Goal: Information Seeking & Learning: Learn about a topic

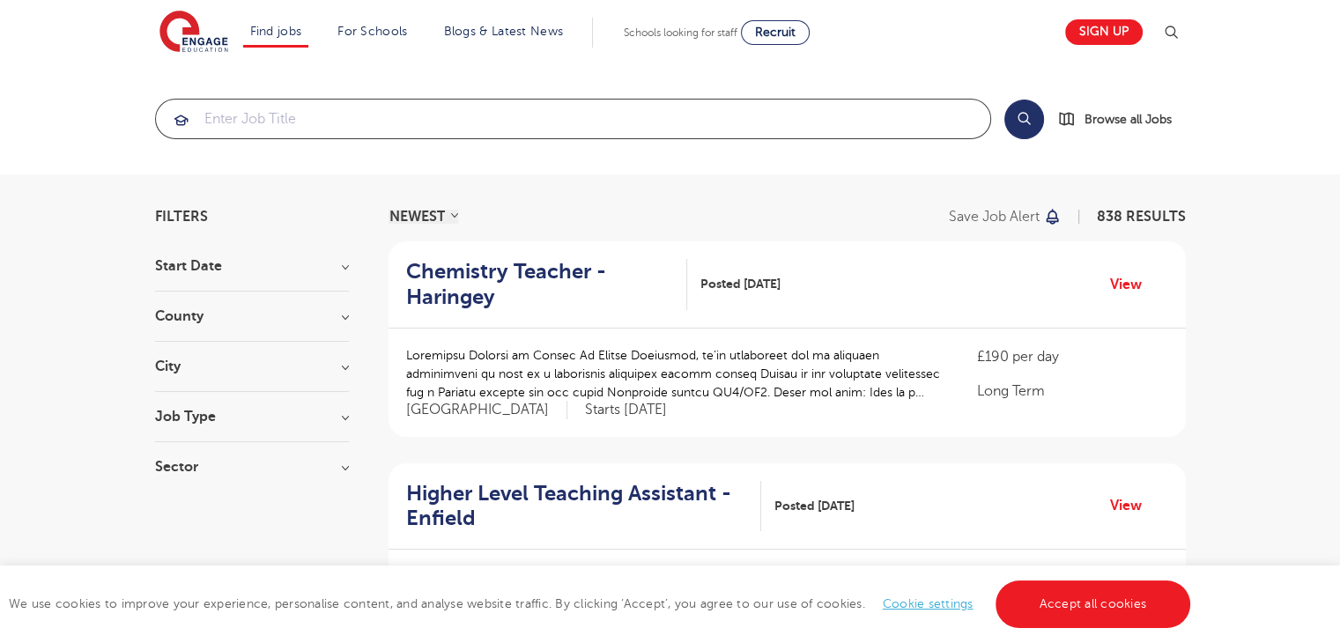
click at [426, 121] on input "search" at bounding box center [573, 119] width 834 height 39
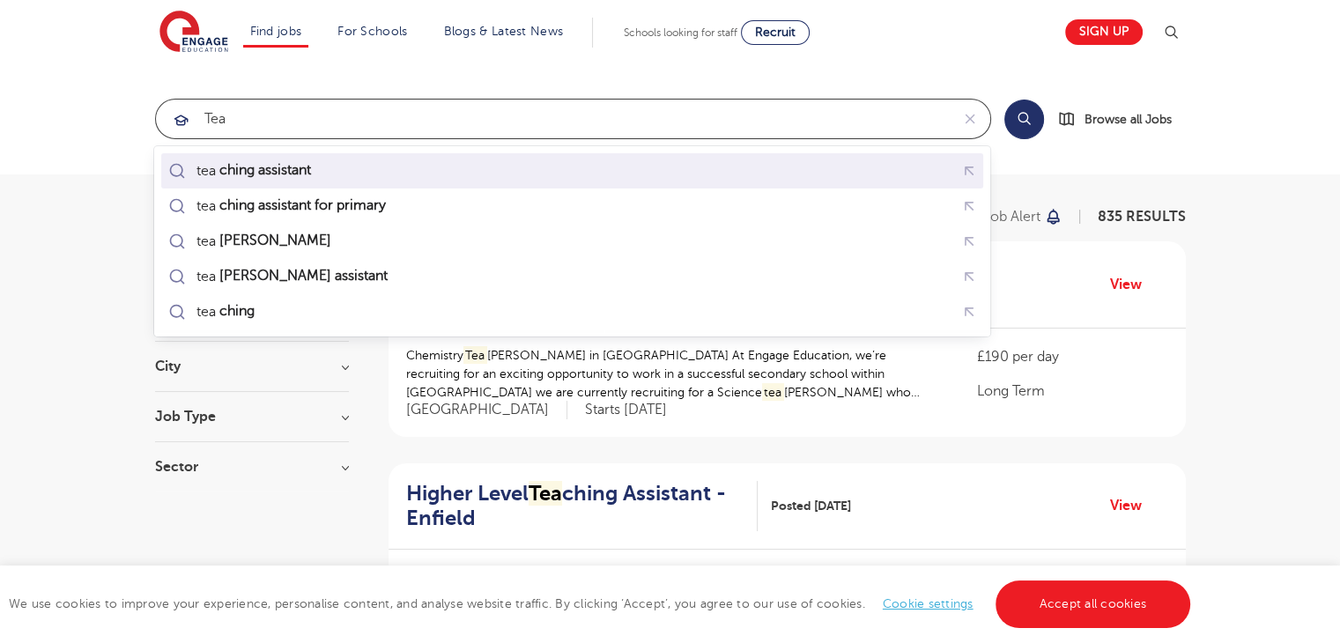
click at [366, 173] on div "[PERSON_NAME] assistant" at bounding box center [572, 170] width 815 height 27
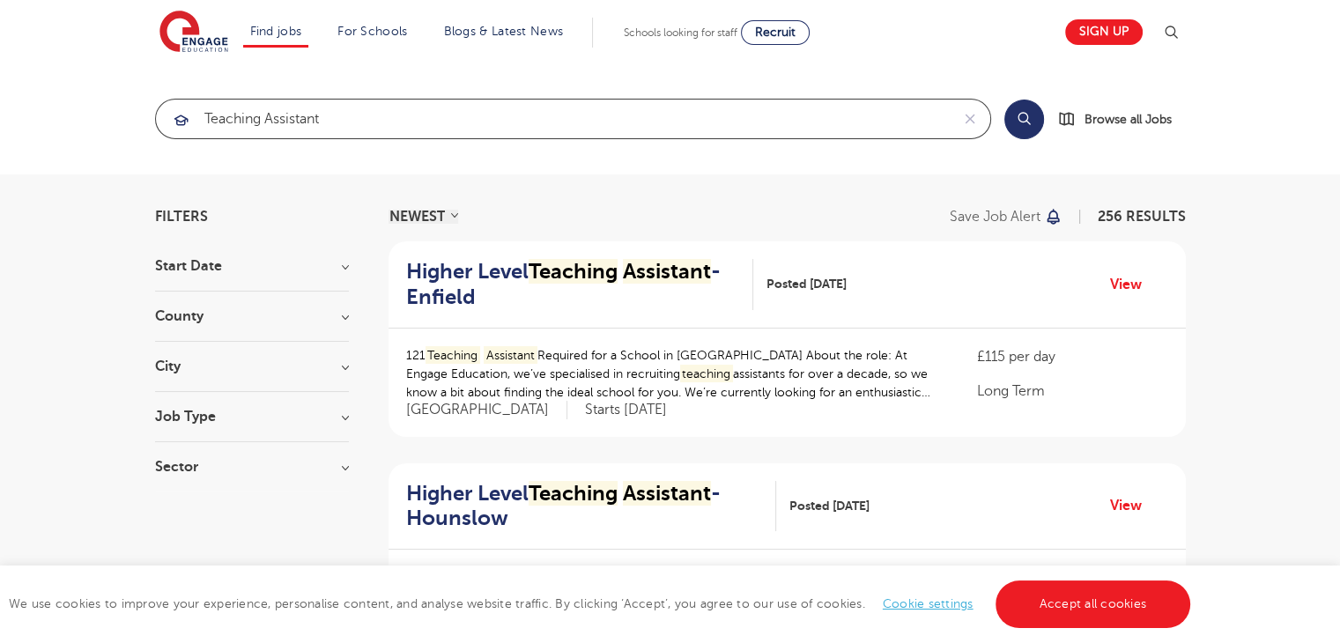
type input "teaching assistant"
click at [1021, 115] on button "Search" at bounding box center [1025, 120] width 40 height 40
click at [338, 315] on h3 "County" at bounding box center [252, 316] width 194 height 14
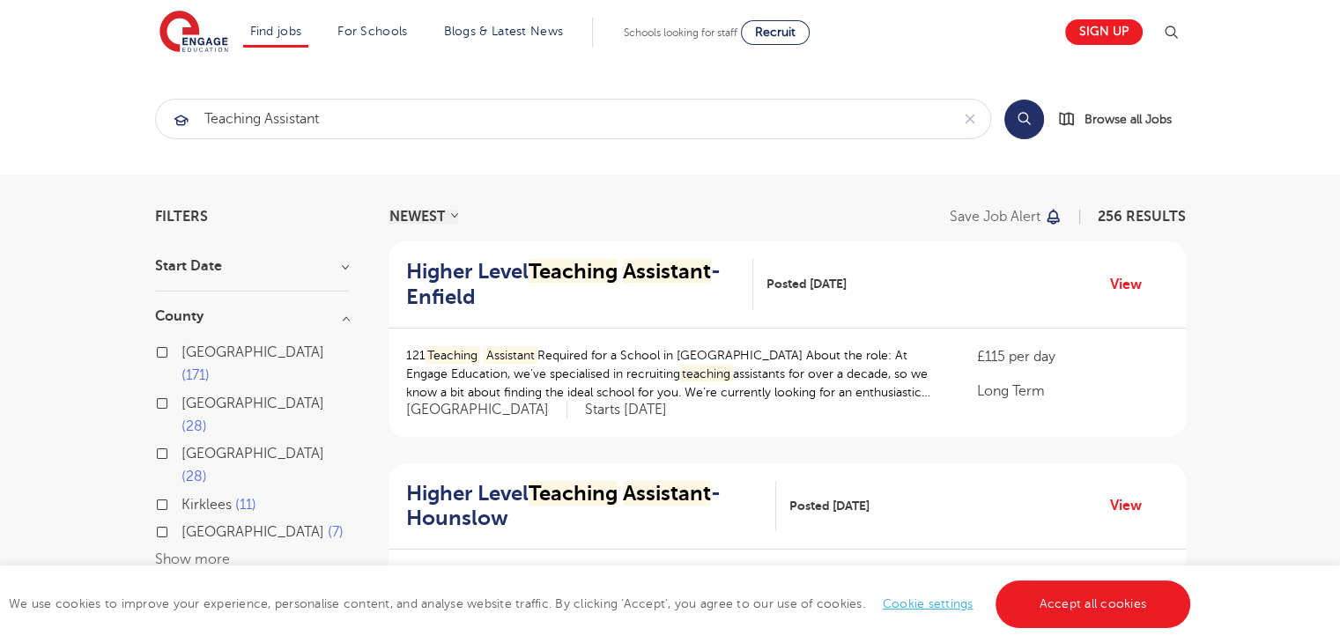
click at [182, 354] on label "London 171" at bounding box center [265, 364] width 167 height 47
click at [182, 354] on input "London 171" at bounding box center [187, 350] width 11 height 11
checkbox input "true"
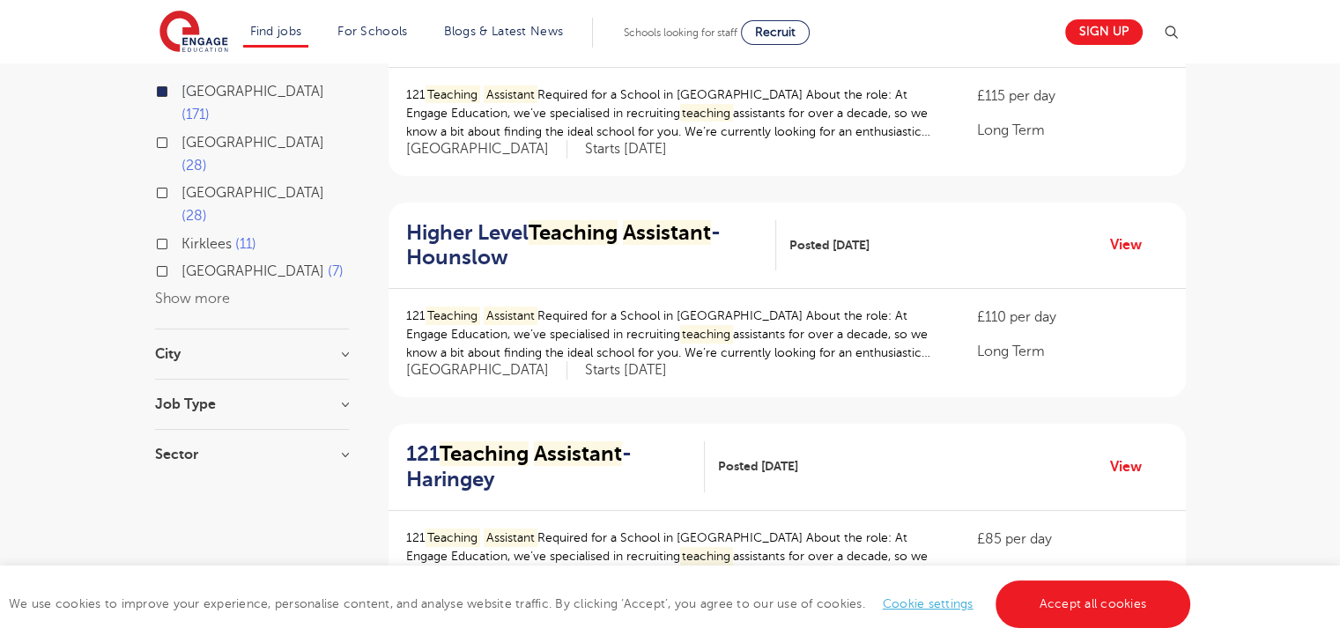
scroll to position [264, 0]
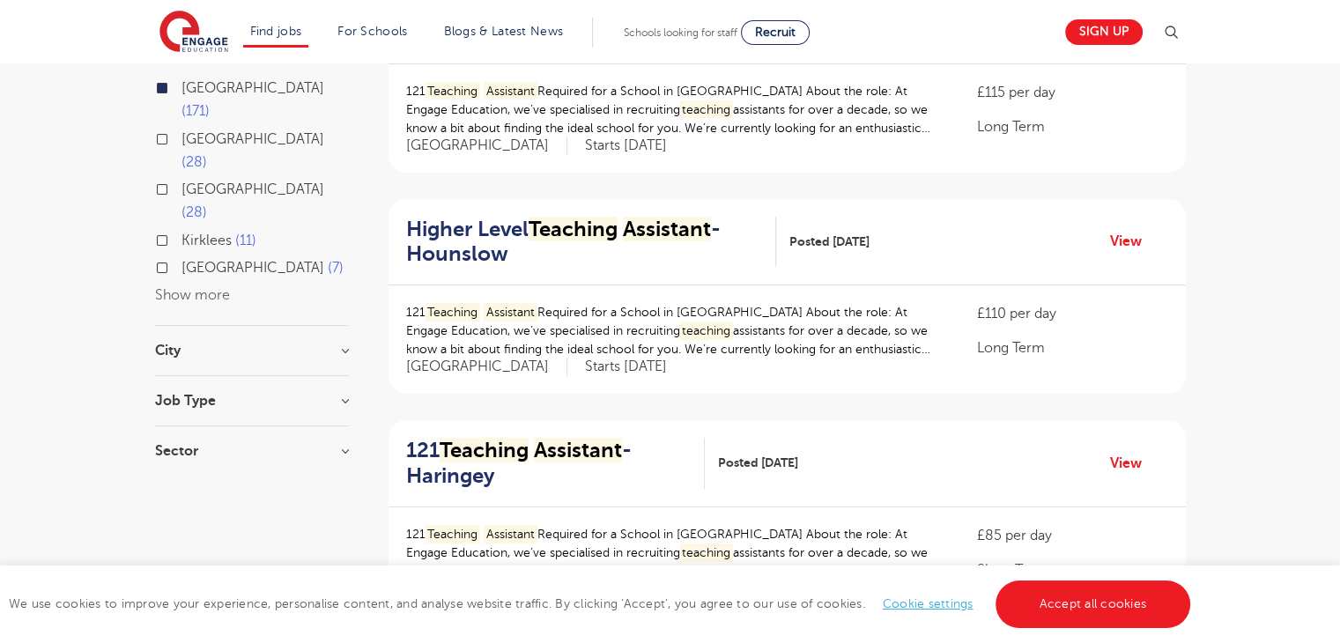
click at [346, 344] on h3 "City" at bounding box center [252, 351] width 194 height 14
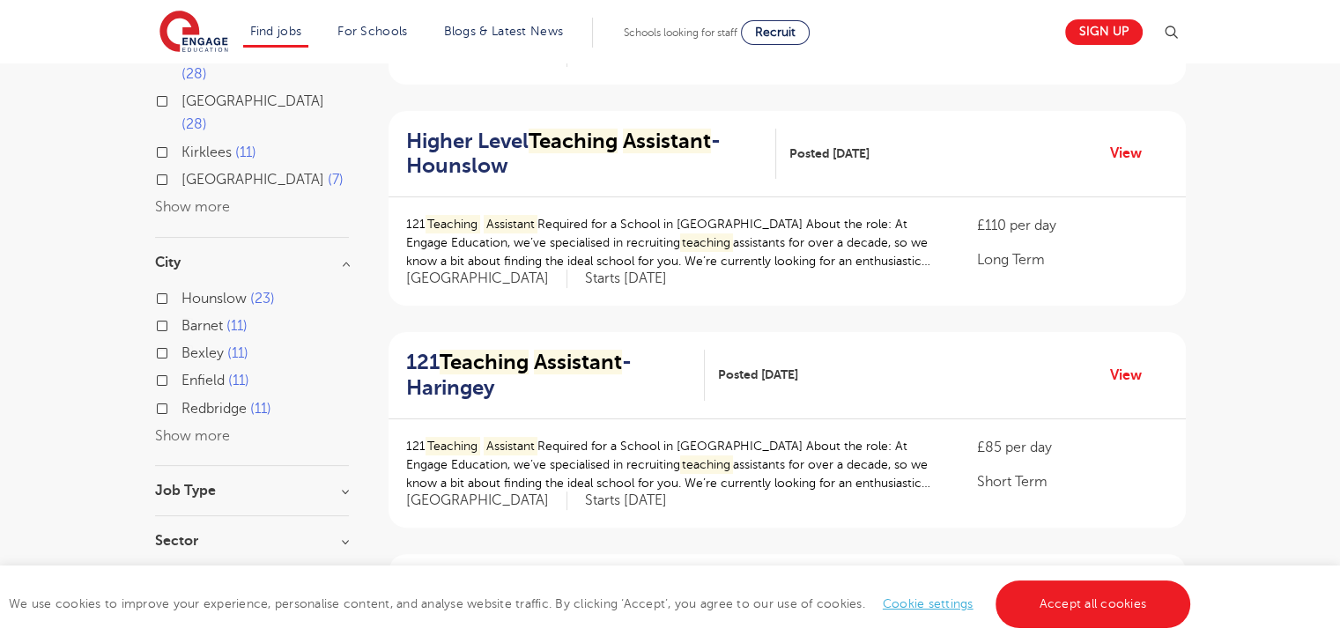
click at [215, 428] on button "Show more" at bounding box center [192, 436] width 75 height 16
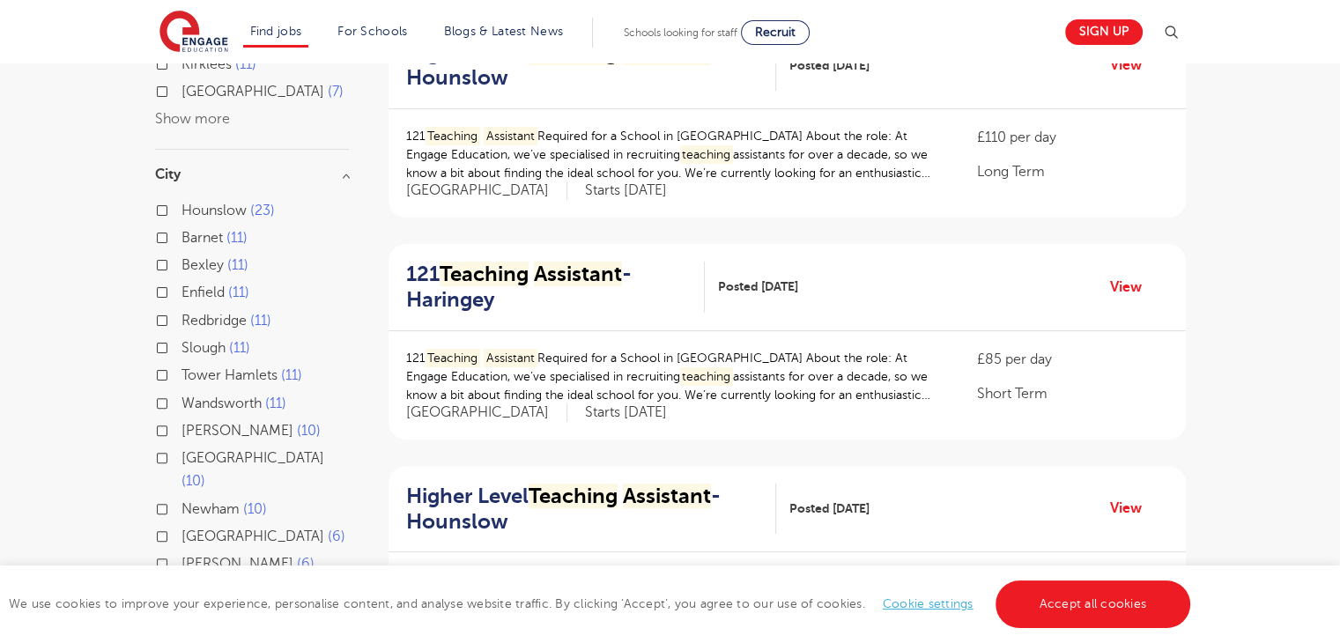
scroll to position [529, 0]
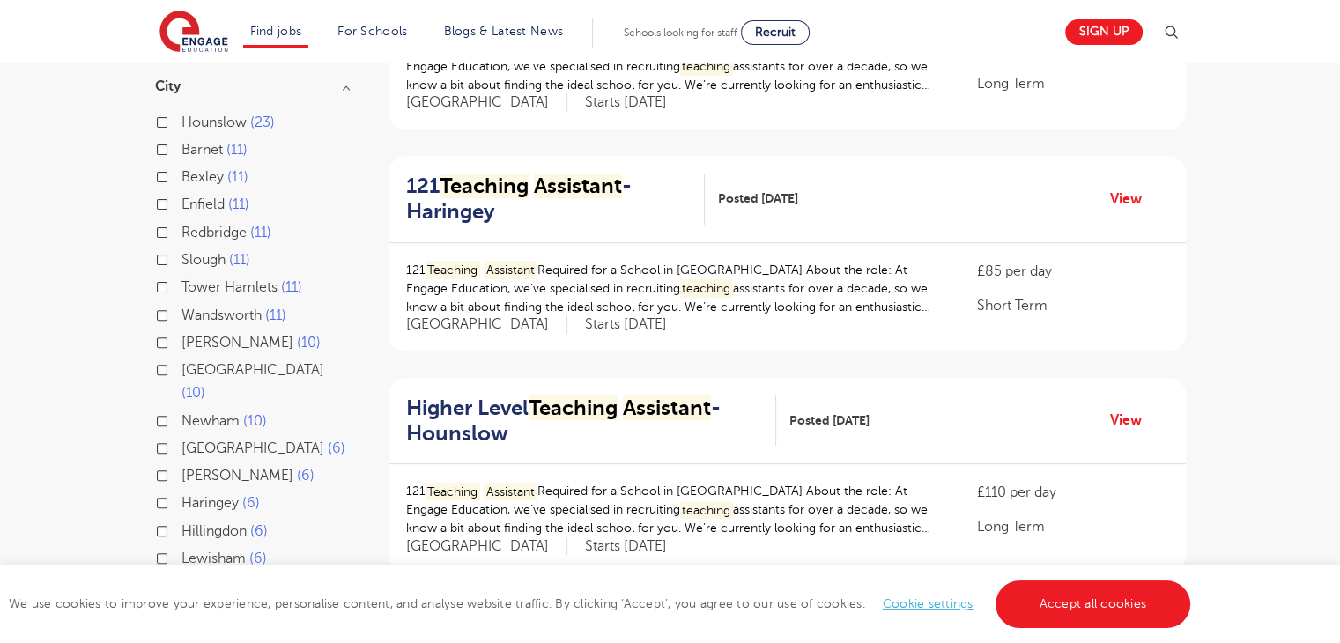
click at [211, 551] on span "Lewisham" at bounding box center [214, 559] width 64 height 16
click at [193, 551] on input "Lewisham 6" at bounding box center [187, 556] width 11 height 11
checkbox input "true"
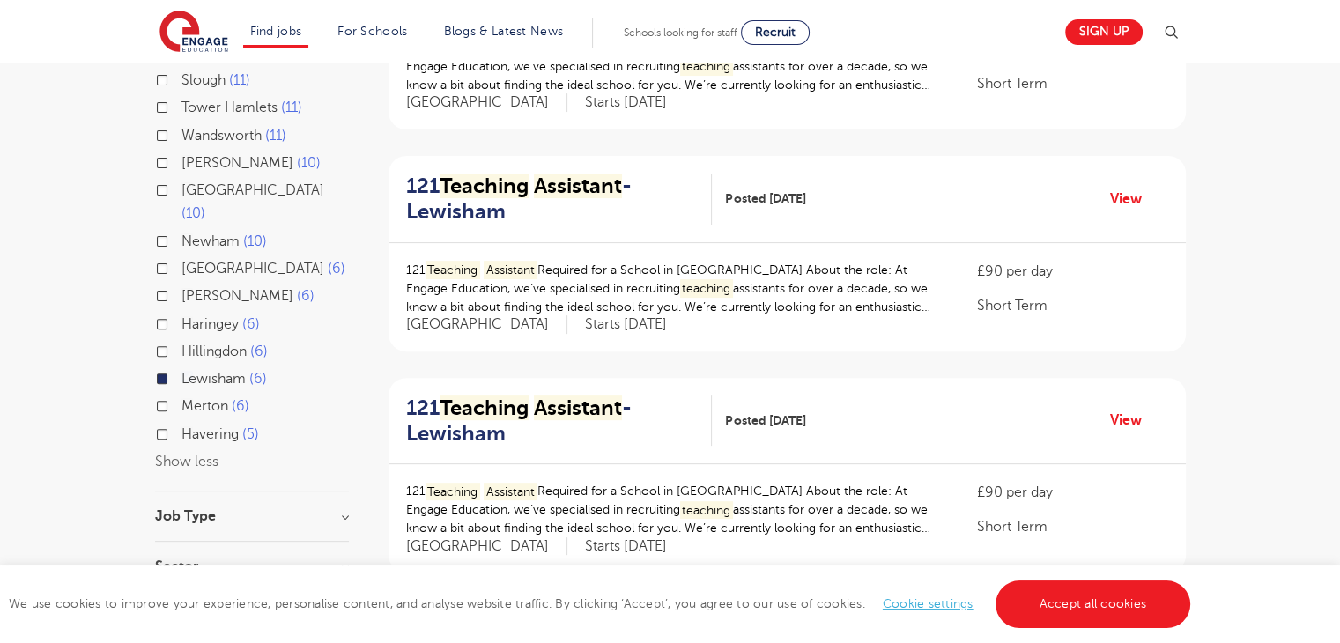
scroll to position [419, 0]
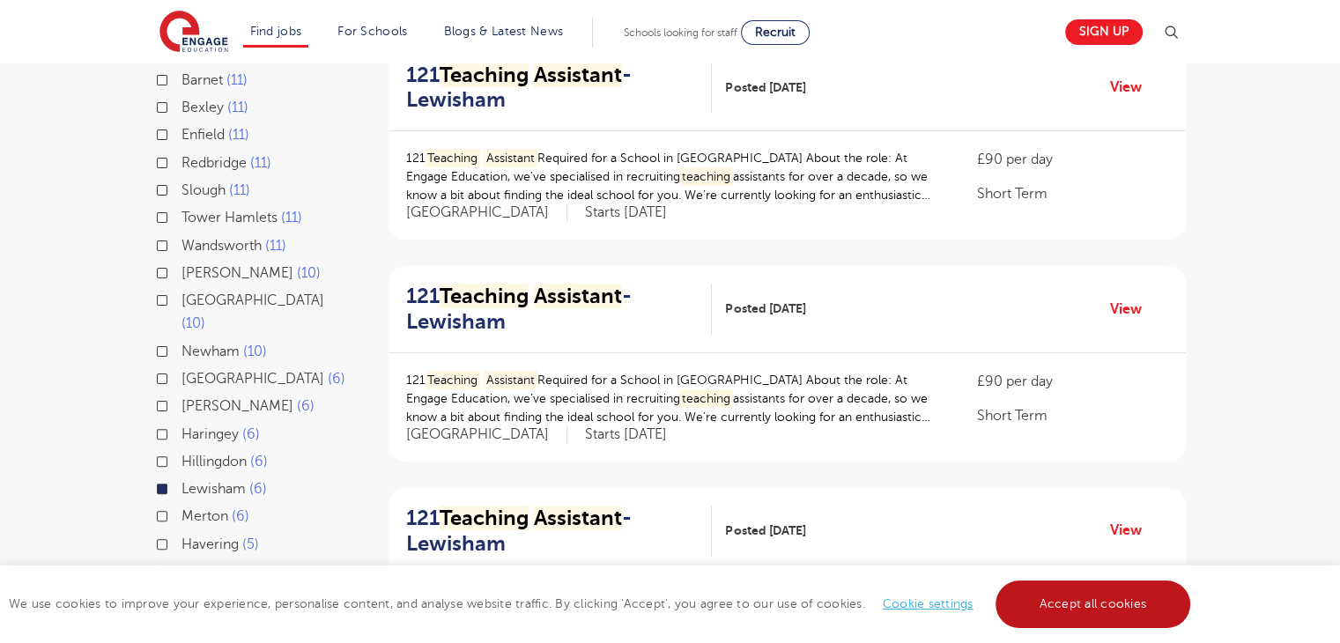
click at [1121, 607] on link "Accept all cookies" at bounding box center [1094, 605] width 196 height 48
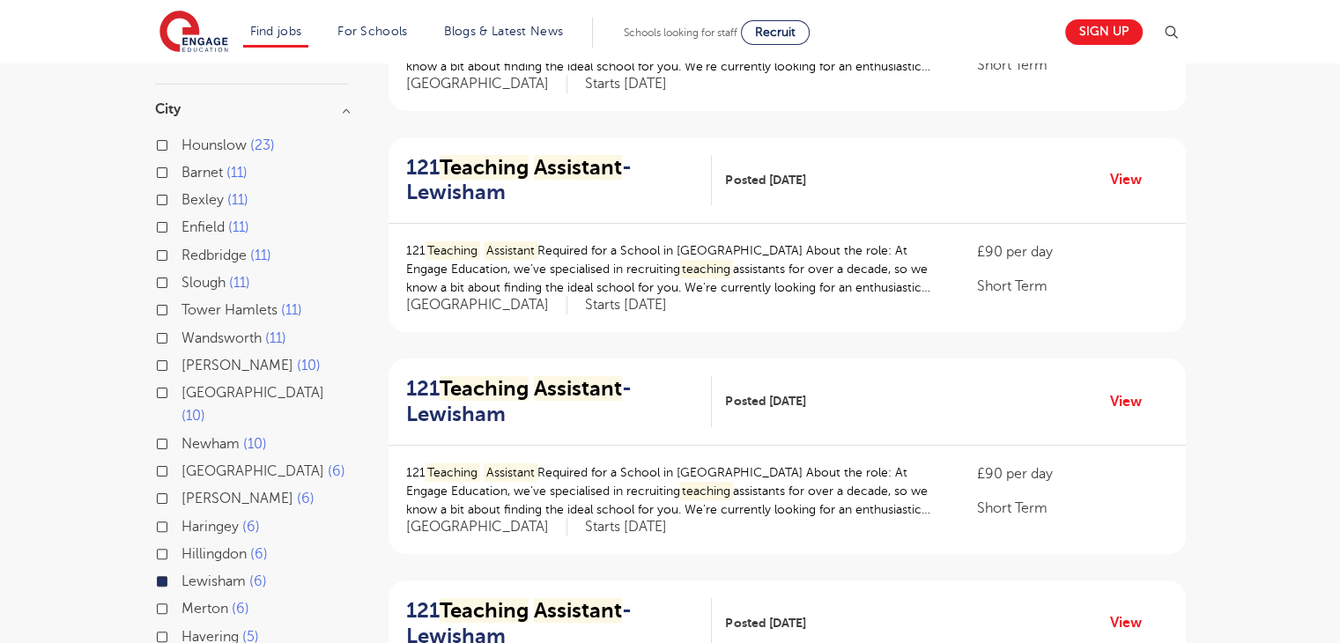
scroll to position [330, 0]
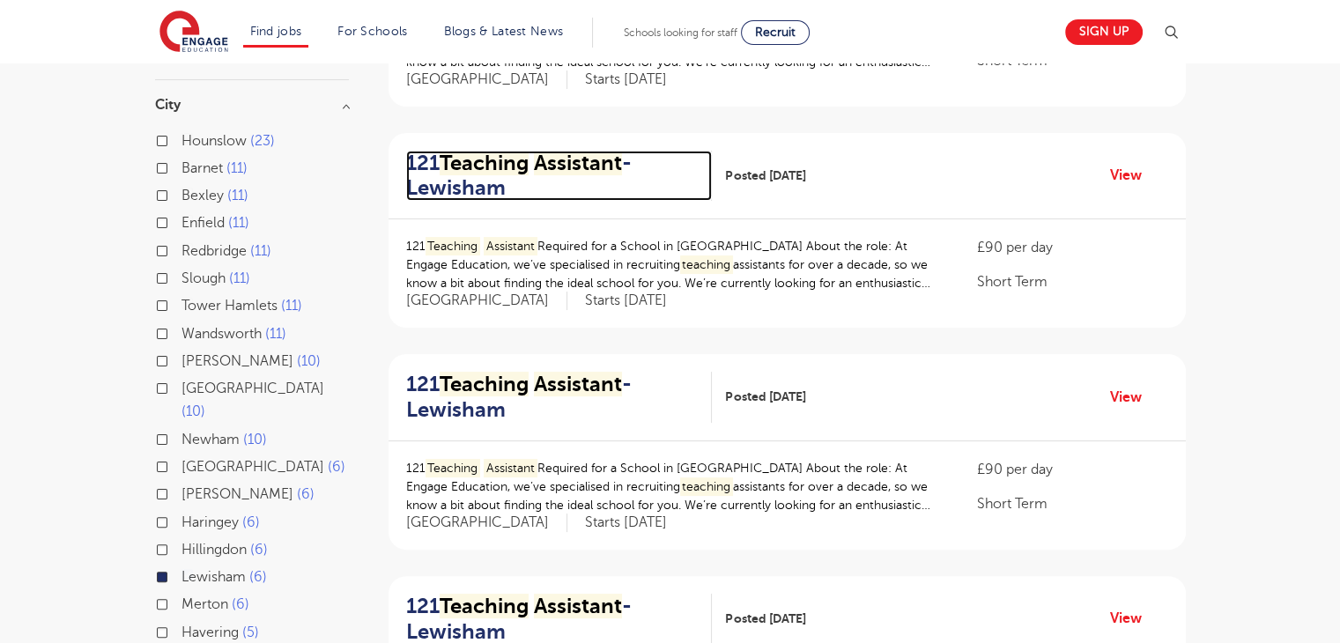
click at [512, 157] on mark "Teaching" at bounding box center [484, 163] width 89 height 25
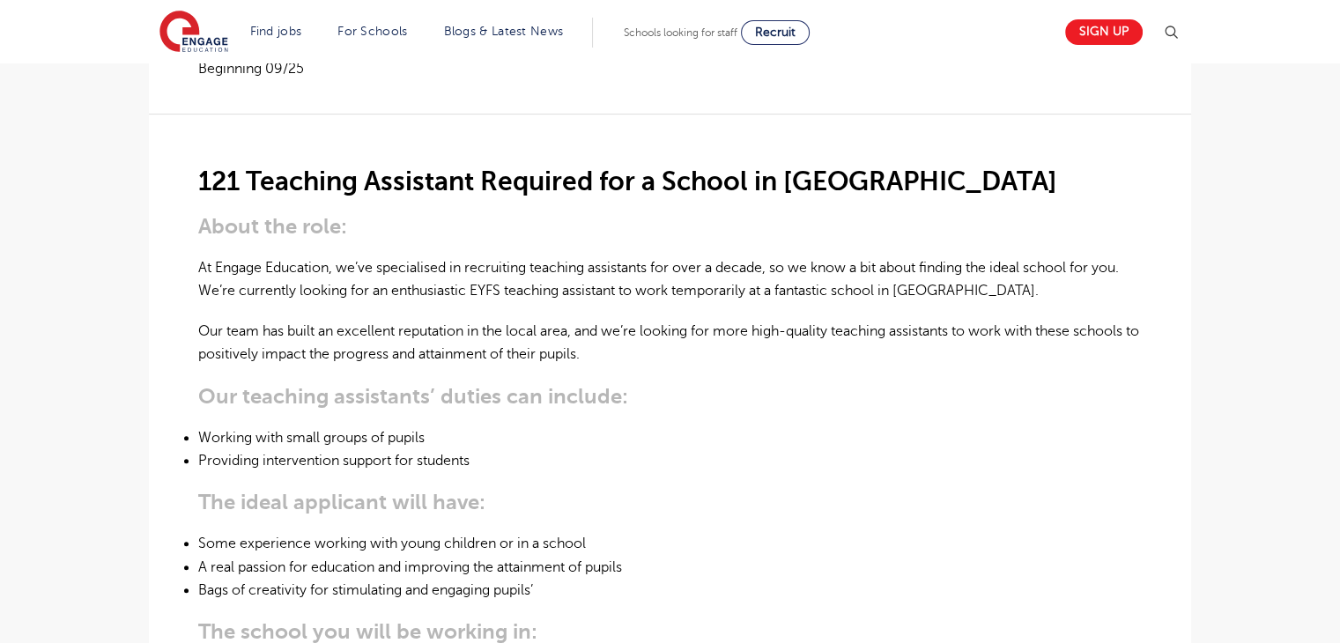
scroll to position [441, 0]
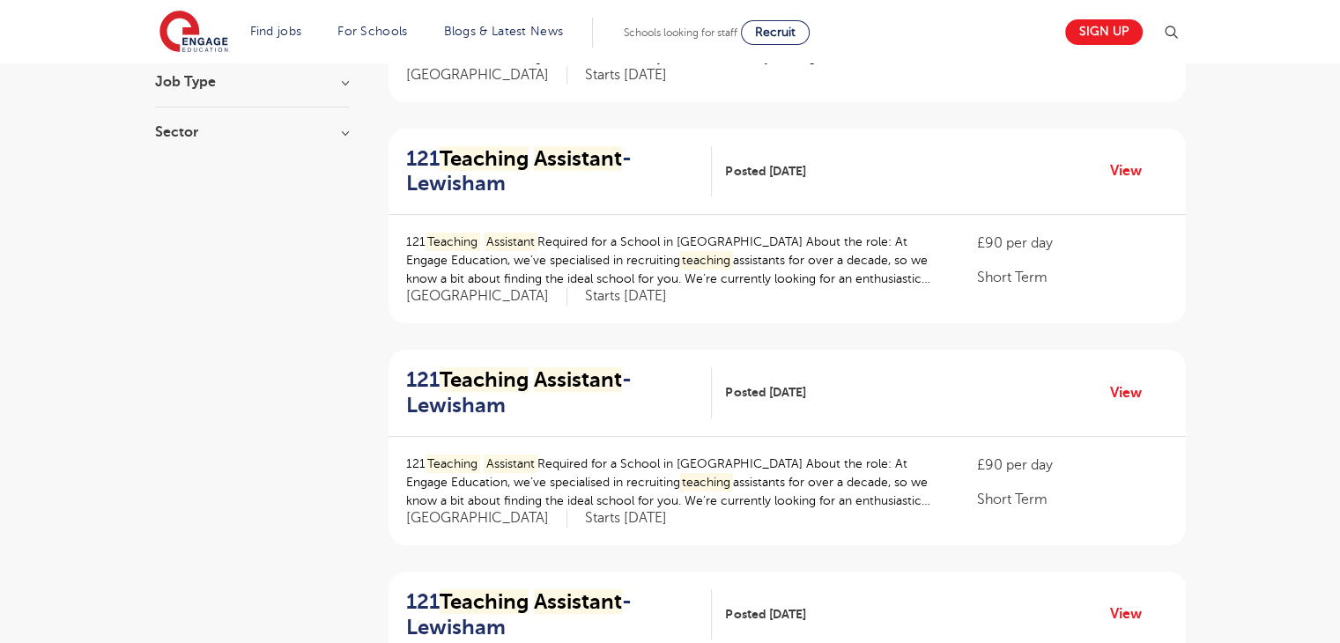
scroll to position [330, 0]
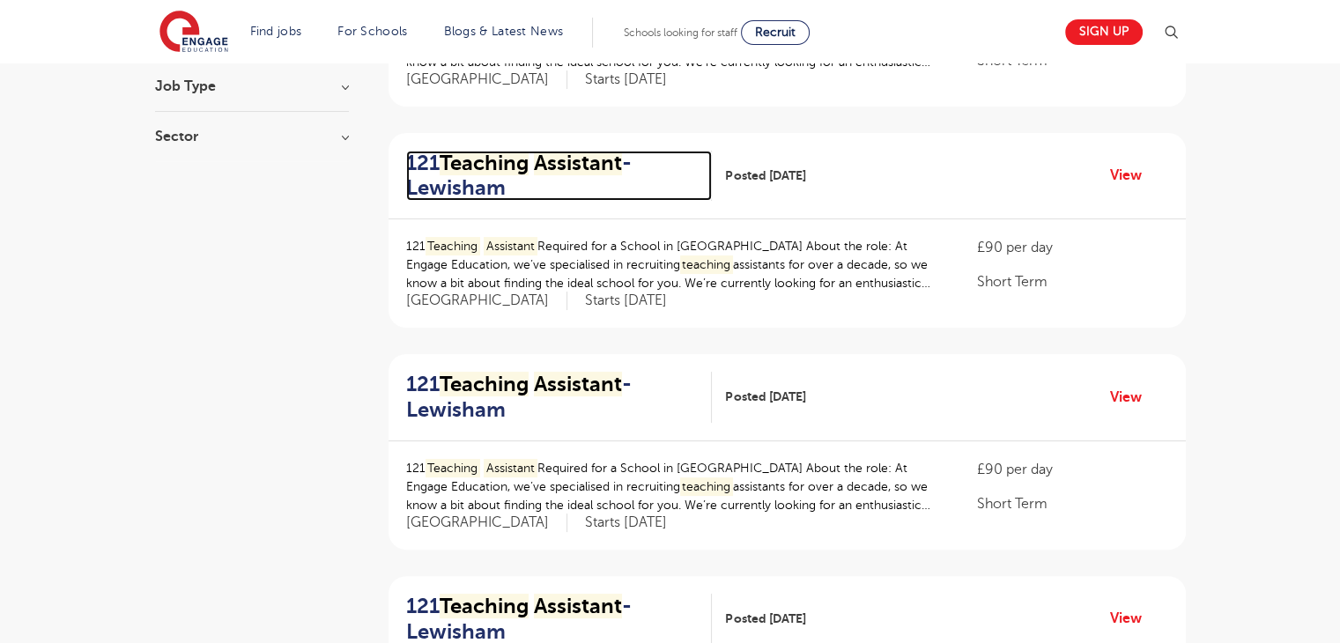
click at [507, 170] on mark "Teaching" at bounding box center [484, 163] width 89 height 25
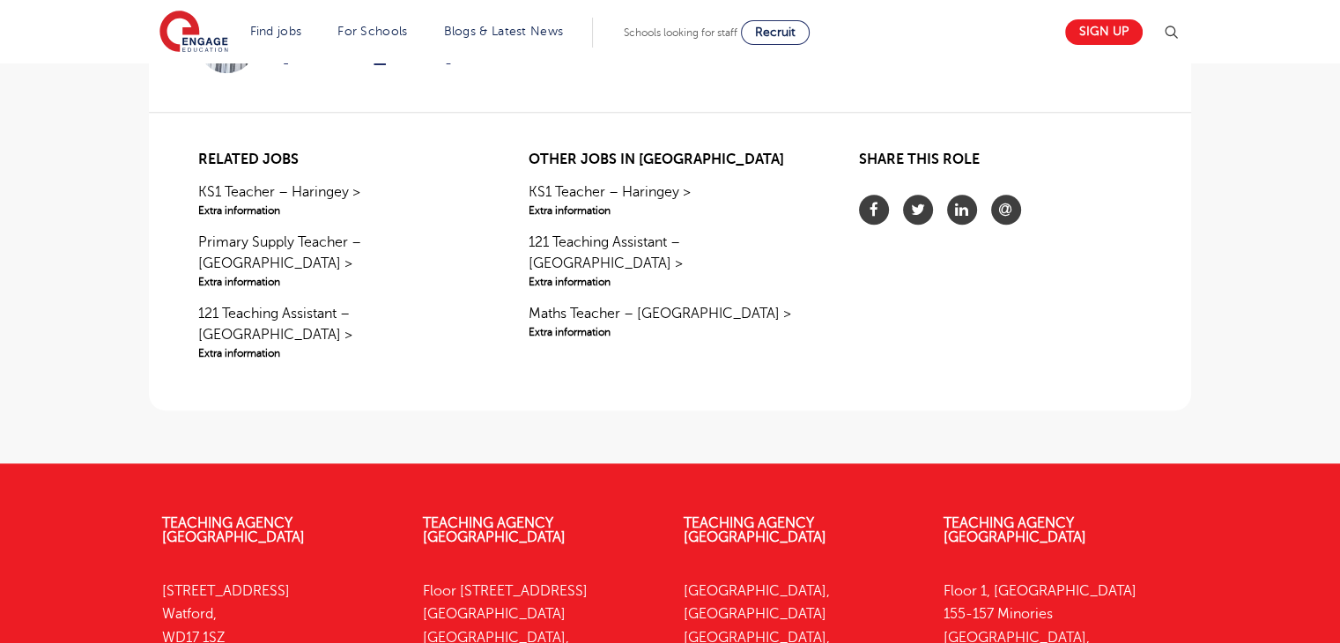
scroll to position [1674, 0]
